Goal: Manage account settings

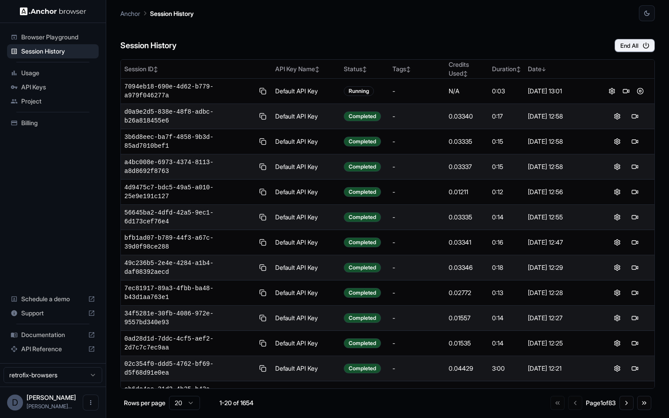
click at [39, 119] on span "Billing" at bounding box center [58, 123] width 74 height 9
click at [74, 54] on span "Session History" at bounding box center [58, 51] width 74 height 9
click at [68, 77] on span "Usage" at bounding box center [58, 73] width 74 height 9
